Goal: Navigation & Orientation: Find specific page/section

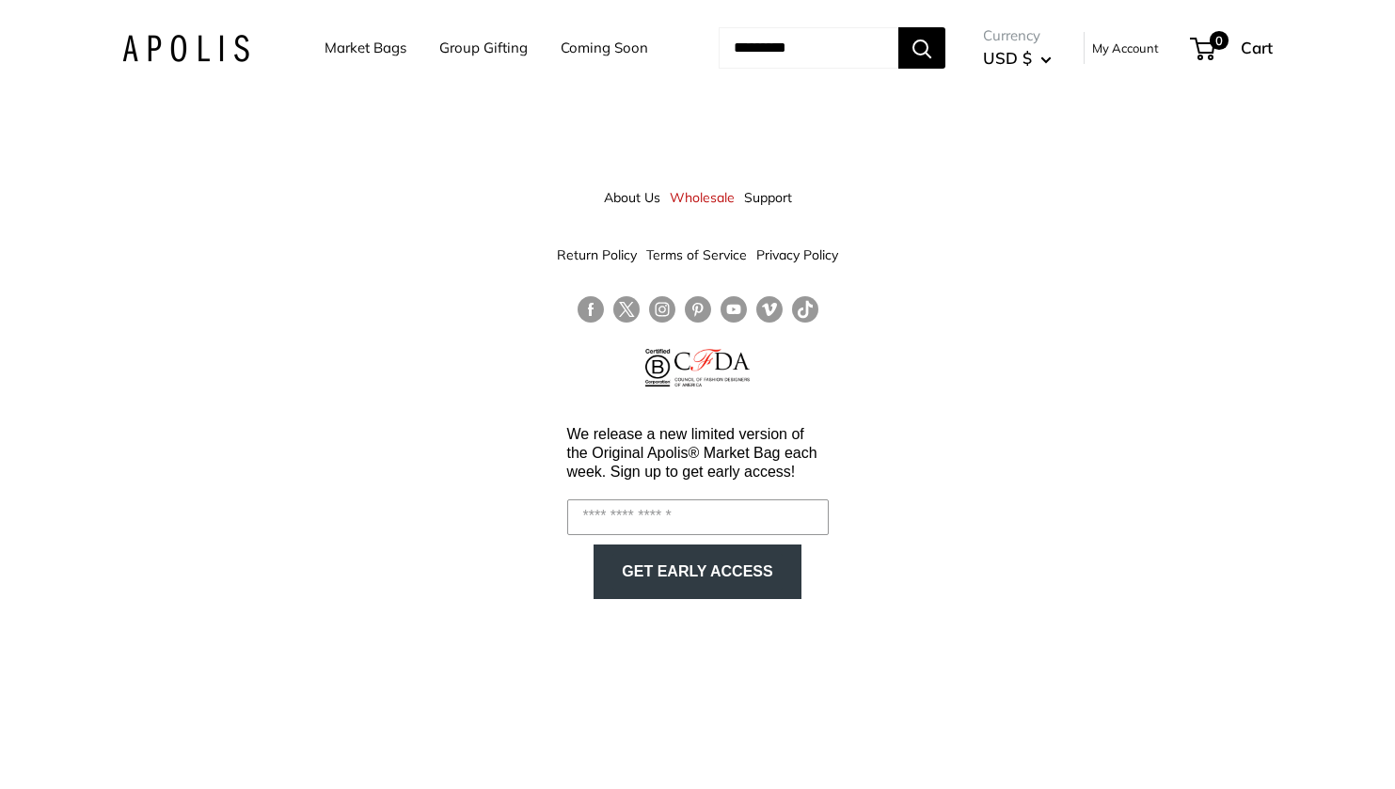
click at [439, 50] on link "Group Gifting" at bounding box center [483, 48] width 88 height 26
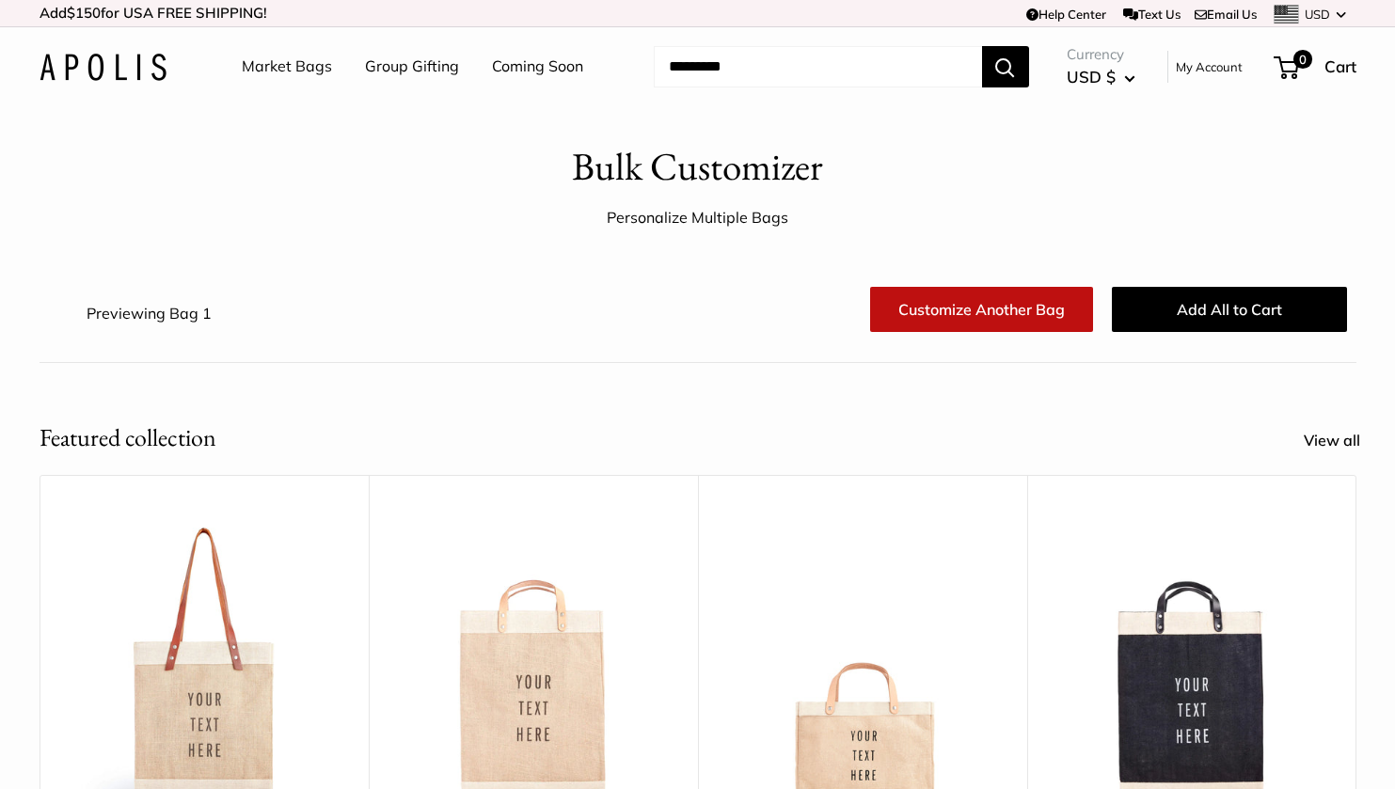
click at [282, 66] on link "Market Bags" at bounding box center [287, 67] width 90 height 28
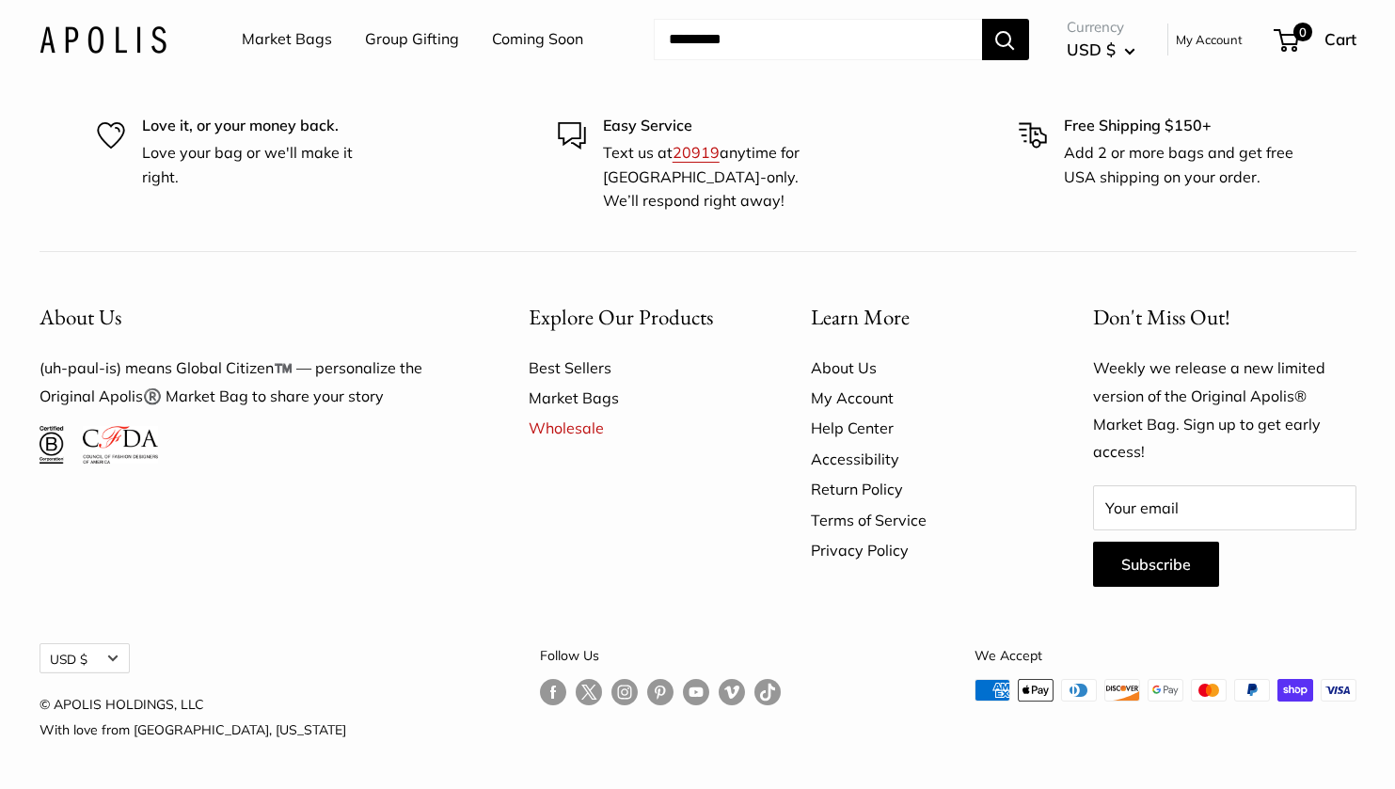
scroll to position [5317, 0]
